Goal: Transaction & Acquisition: Purchase product/service

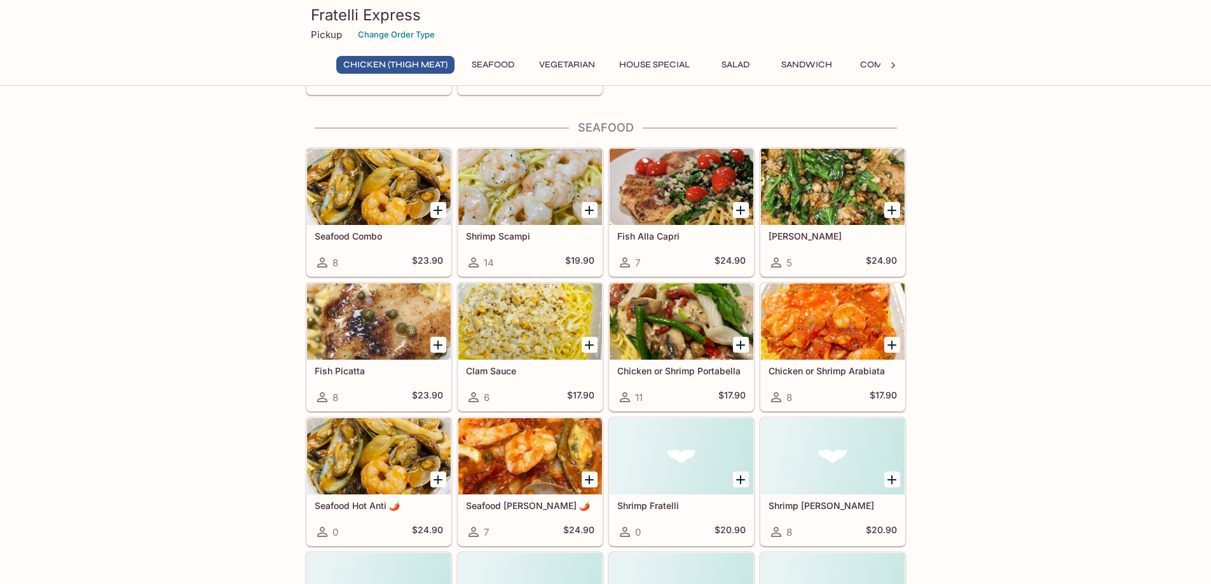
scroll to position [890, 0]
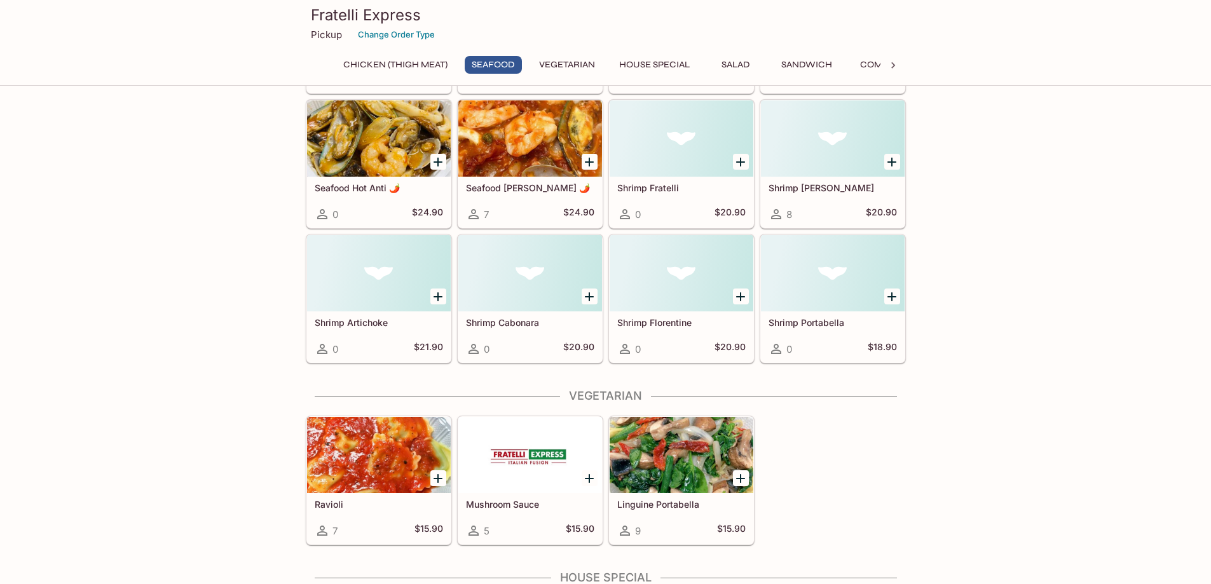
click at [678, 263] on div at bounding box center [682, 273] width 144 height 76
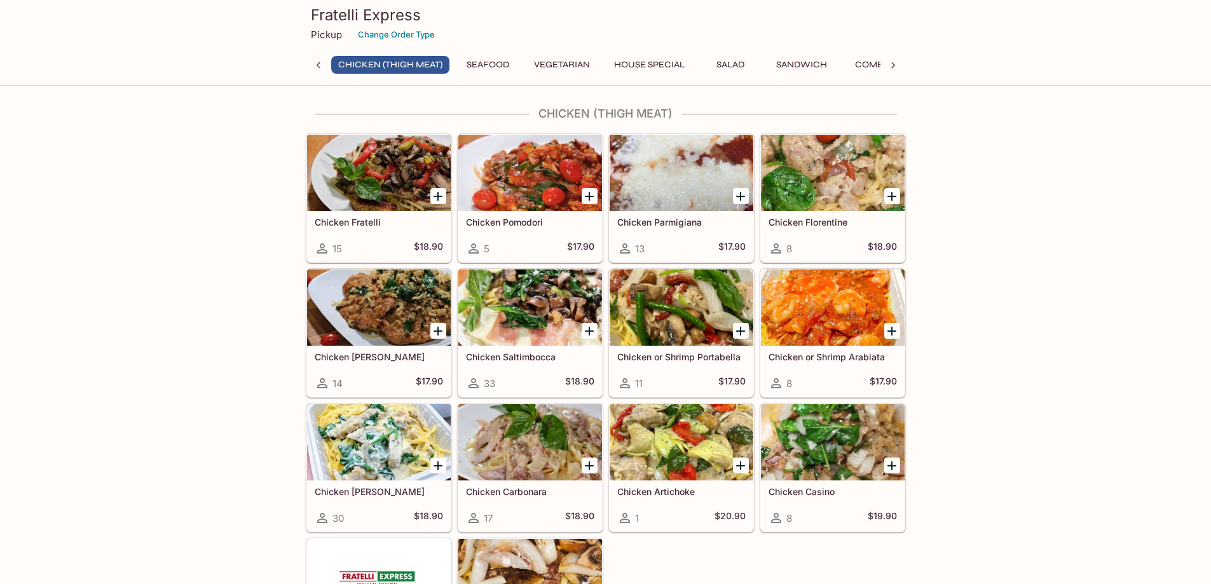
drag, startPoint x: 587, startPoint y: 330, endPoint x: 521, endPoint y: 334, distance: 66.9
click at [521, 334] on div "Chicken Saltimbocca 33 $18.90" at bounding box center [530, 333] width 146 height 130
click at [494, 357] on h5 "Chicken Saltimbocca" at bounding box center [530, 357] width 128 height 11
